Goal: Task Accomplishment & Management: Manage account settings

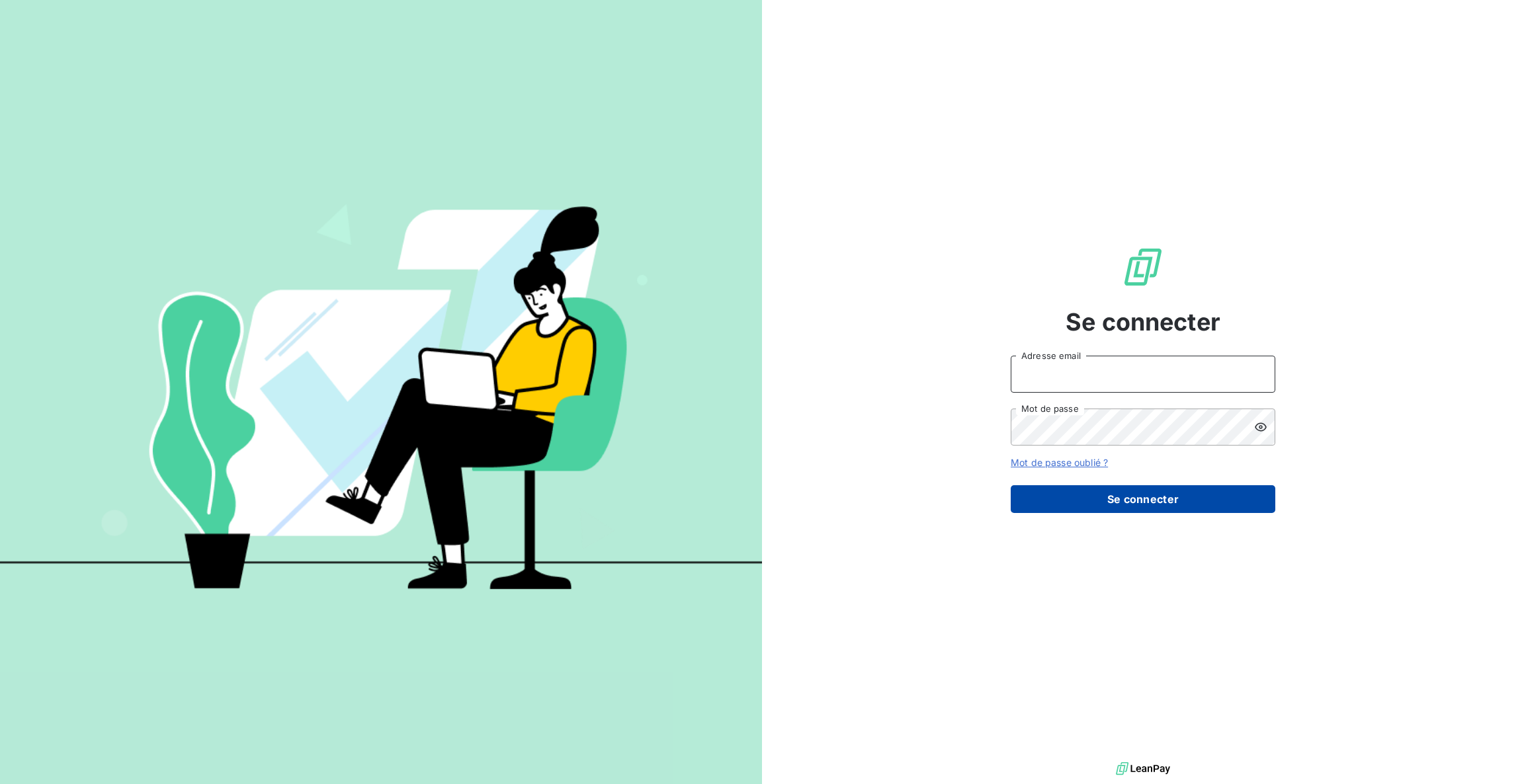
type input "[PERSON_NAME][EMAIL_ADDRESS][DOMAIN_NAME]"
click at [1137, 503] on button "Se connecter" at bounding box center [1143, 499] width 265 height 28
